Goal: Information Seeking & Learning: Learn about a topic

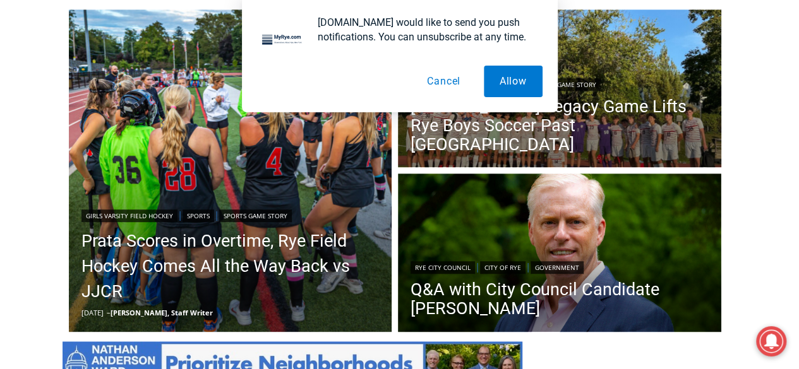
scroll to position [379, 0]
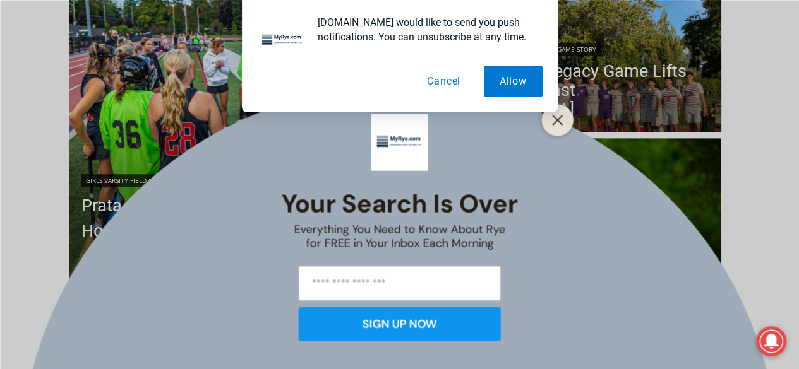
click at [441, 81] on button "Cancel" at bounding box center [443, 82] width 65 height 32
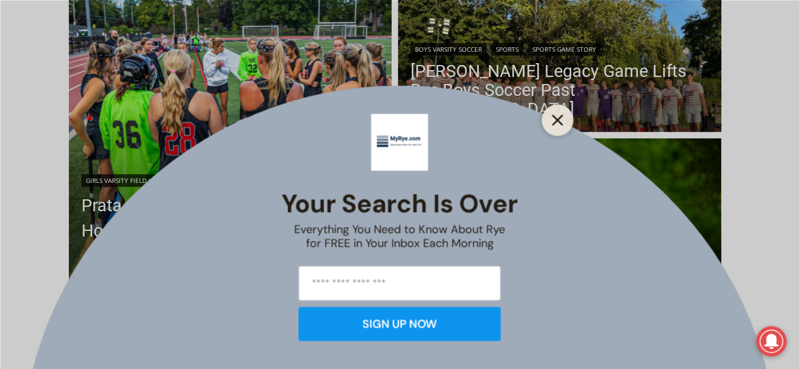
click at [566, 122] on div at bounding box center [558, 120] width 32 height 32
click at [557, 119] on line "Close" at bounding box center [556, 120] width 9 height 9
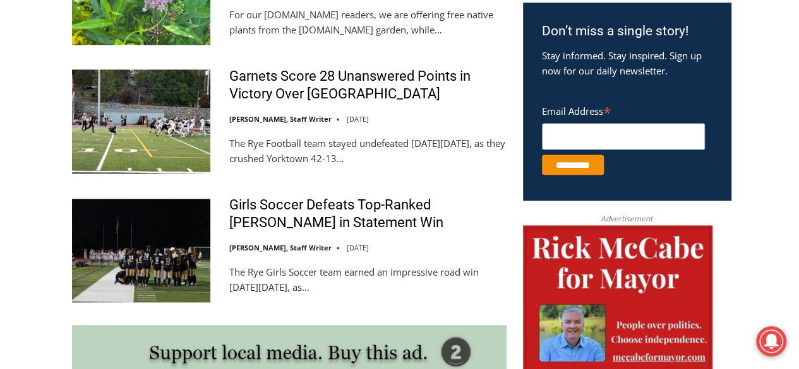
scroll to position [758, 0]
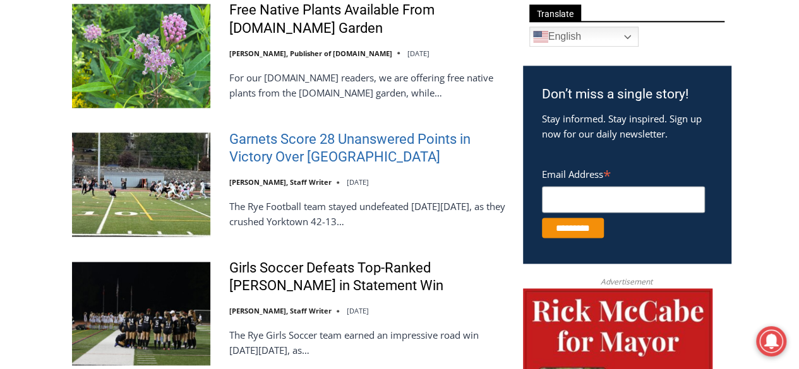
click at [349, 141] on link "Garnets Score 28 Unanswered Points in Victory Over [GEOGRAPHIC_DATA]" at bounding box center [367, 149] width 277 height 36
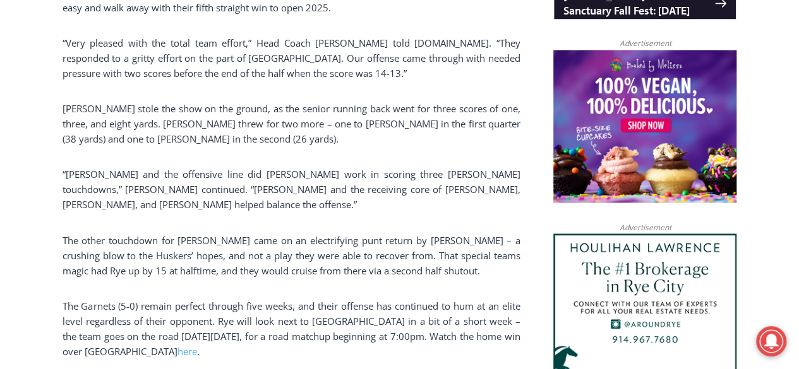
scroll to position [1049, 0]
